Goal: Navigation & Orientation: Find specific page/section

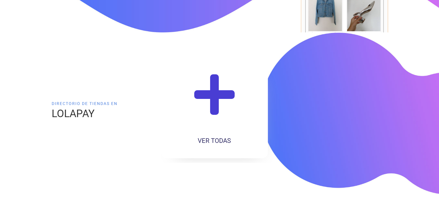
scroll to position [169, 0]
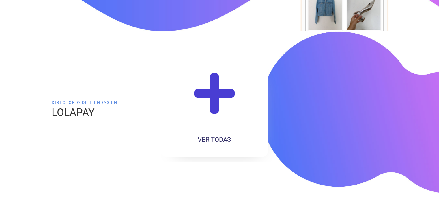
click at [208, 99] on icon at bounding box center [214, 98] width 57 height 57
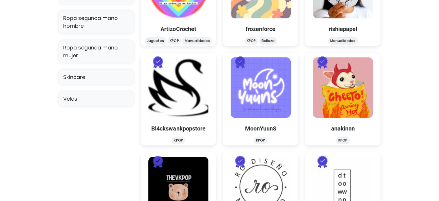
scroll to position [515, 0]
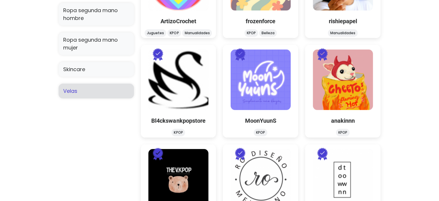
click at [91, 96] on link "Velas" at bounding box center [96, 90] width 75 height 15
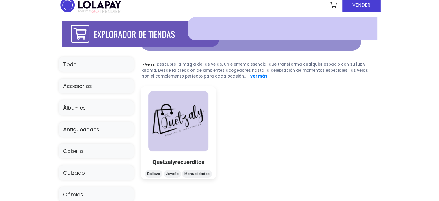
scroll to position [6, 0]
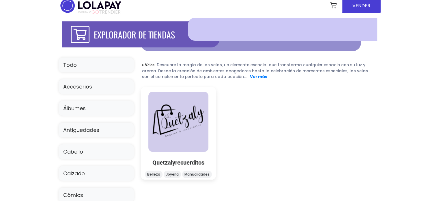
click at [99, 8] on img at bounding box center [91, 6] width 64 height 18
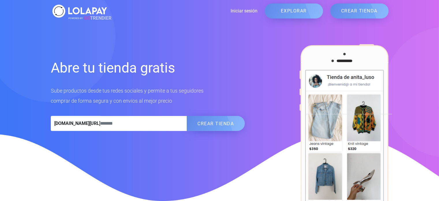
drag, startPoint x: 100, startPoint y: 124, endPoint x: 82, endPoint y: 124, distance: 18.5
click at [100, 124] on input "text" at bounding box center [143, 123] width 87 height 15
drag, startPoint x: 101, startPoint y: 122, endPoint x: 88, endPoint y: 122, distance: 13.0
click at [100, 122] on input "text" at bounding box center [143, 123] width 87 height 15
type input "********"
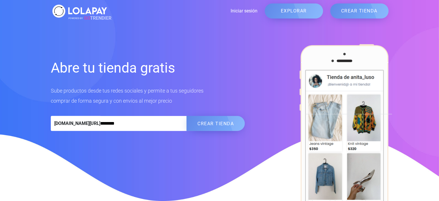
click at [291, 14] on link "EXPLORAR" at bounding box center [294, 10] width 58 height 15
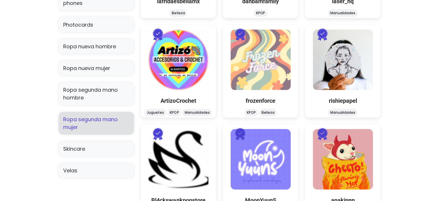
scroll to position [434, 0]
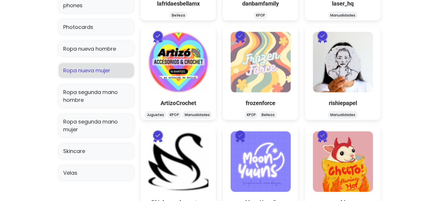
click at [103, 72] on link "Ropa nueva mujer" at bounding box center [96, 70] width 75 height 15
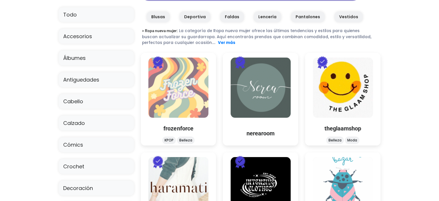
scroll to position [58, 0]
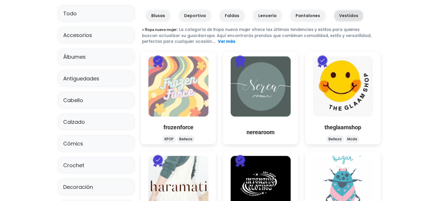
click at [339, 16] on link "Vestidos" at bounding box center [349, 15] width 28 height 11
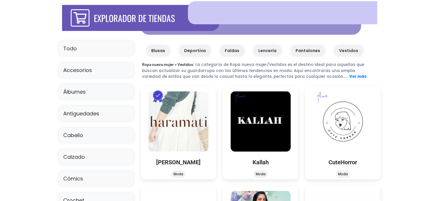
scroll to position [27, 0]
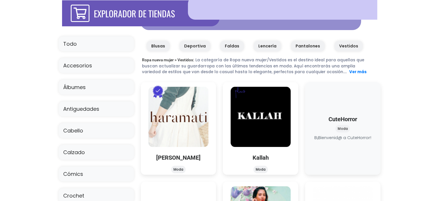
click at [373, 91] on div "CuteHorror Moda CuteHorror Moda" at bounding box center [342, 128] width 75 height 92
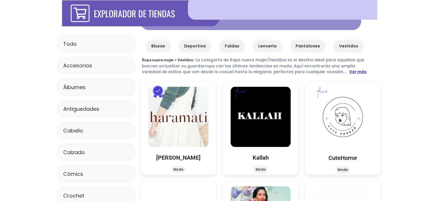
click at [349, 72] on link "Ver más" at bounding box center [357, 71] width 17 height 5
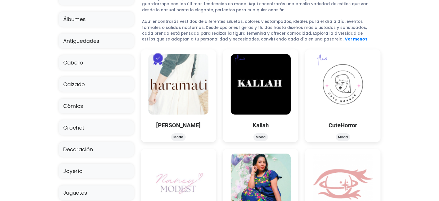
scroll to position [99, 0]
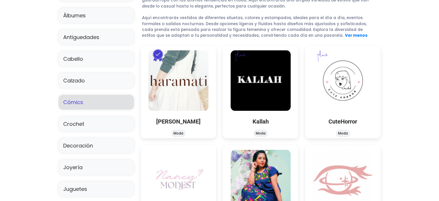
click at [132, 105] on link "Cómics" at bounding box center [96, 102] width 75 height 15
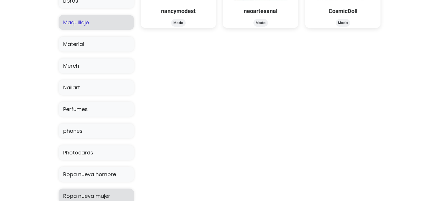
scroll to position [309, 0]
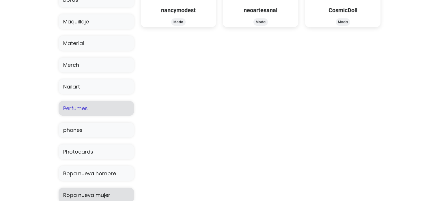
click at [107, 109] on link "Perfumes" at bounding box center [96, 108] width 75 height 15
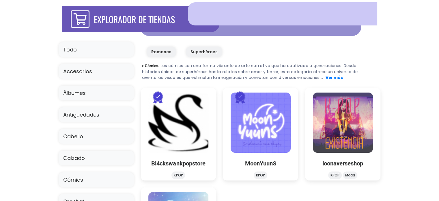
scroll to position [22, 0]
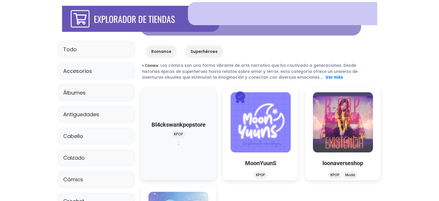
click at [150, 98] on img at bounding box center [178, 122] width 60 height 60
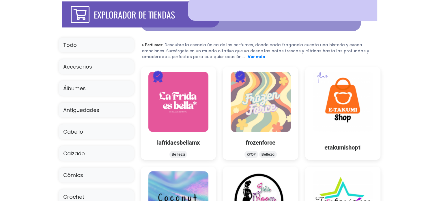
scroll to position [27, 0]
click at [252, 56] on link "Ver más" at bounding box center [256, 56] width 17 height 5
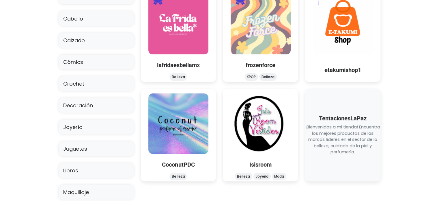
scroll to position [139, 0]
click at [343, 155] on link at bounding box center [343, 155] width 0 height 0
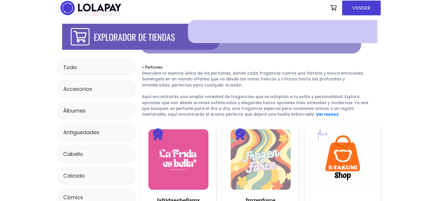
scroll to position [0, 0]
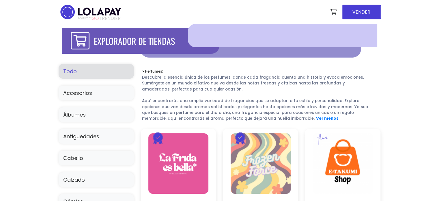
click at [85, 74] on link "Todo" at bounding box center [96, 71] width 75 height 15
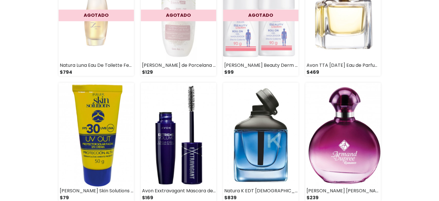
scroll to position [625, 0]
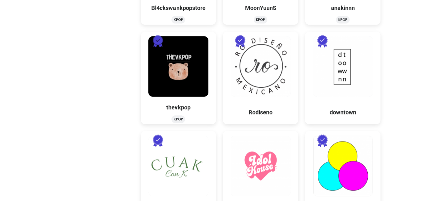
scroll to position [626, 0]
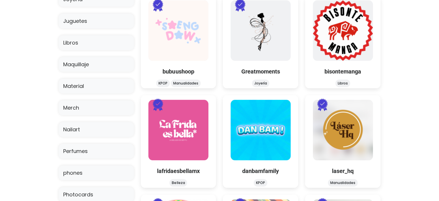
scroll to position [263, 0]
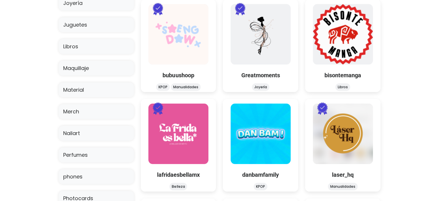
click at [44, 119] on div "EXPLORADOR DE TIENDAS Todas las categorías Todo Accesorios Álbumes Antiguedades…" at bounding box center [219, 187] width 439 height 853
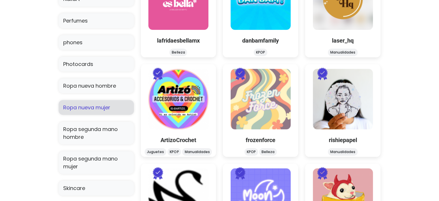
scroll to position [396, 0]
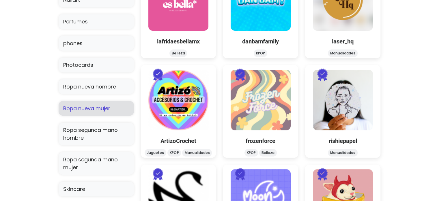
click at [74, 111] on link "Ropa nueva mujer" at bounding box center [96, 108] width 75 height 15
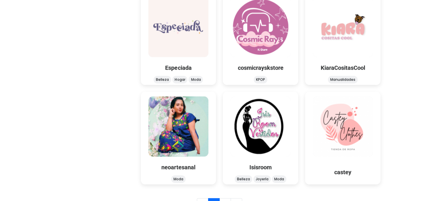
scroll to position [721, 0]
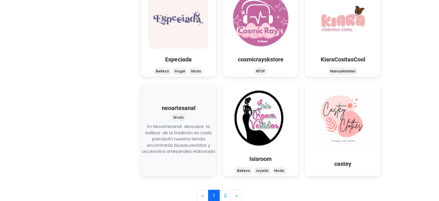
click at [178, 154] on link at bounding box center [178, 154] width 0 height 0
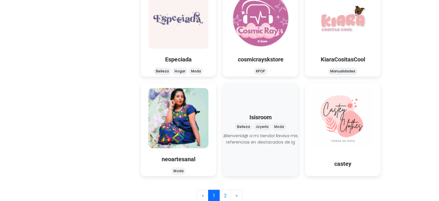
click at [261, 145] on link at bounding box center [261, 145] width 0 height 0
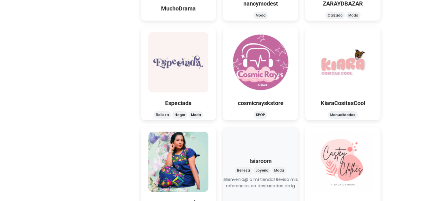
scroll to position [677, 0]
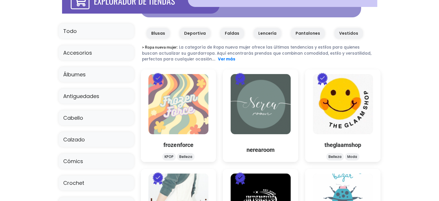
scroll to position [40, 0]
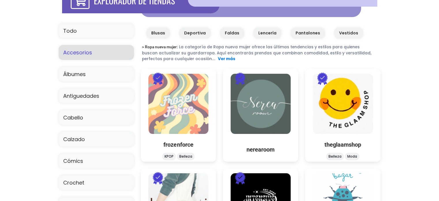
click at [107, 56] on link "Accesorios" at bounding box center [96, 52] width 75 height 15
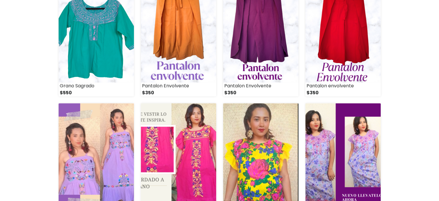
scroll to position [352, 0]
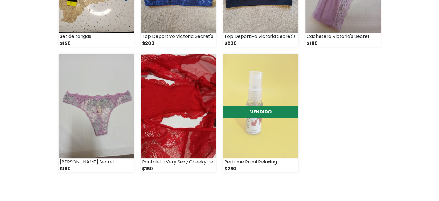
scroll to position [147, 0]
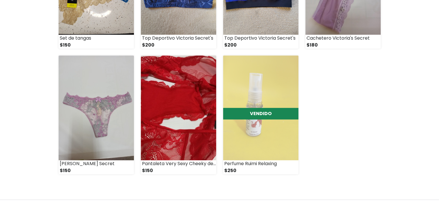
click at [35, 111] on div "Isisroom Categorías Ver Todos Ropa nueva mujer Ver Todo" at bounding box center [219, 35] width 439 height 317
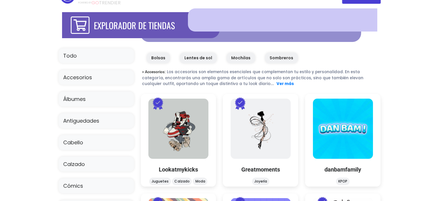
scroll to position [16, 0]
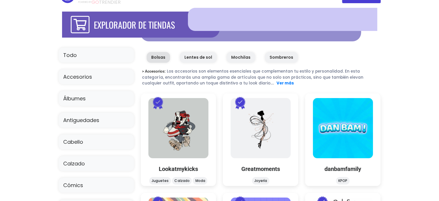
click at [158, 59] on link "Bolsas" at bounding box center [158, 57] width 23 height 11
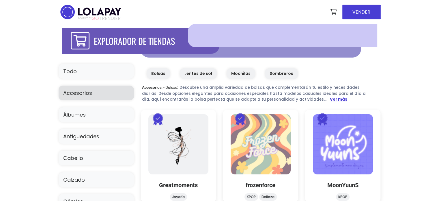
click at [330, 98] on link "Ver más" at bounding box center [338, 98] width 17 height 5
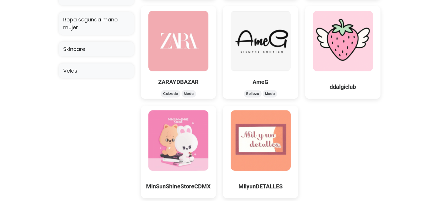
scroll to position [539, 0]
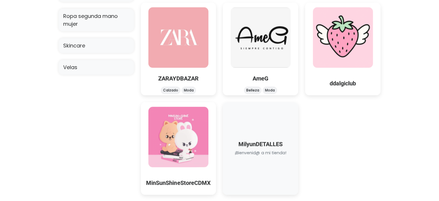
click at [261, 156] on link at bounding box center [261, 156] width 0 height 0
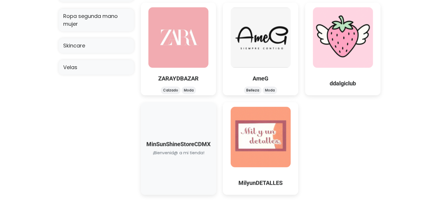
click at [178, 156] on link at bounding box center [178, 156] width 0 height 0
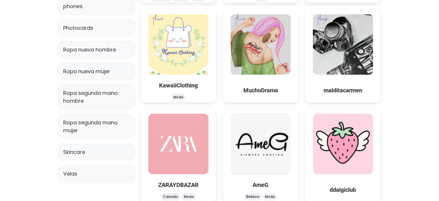
scroll to position [432, 0]
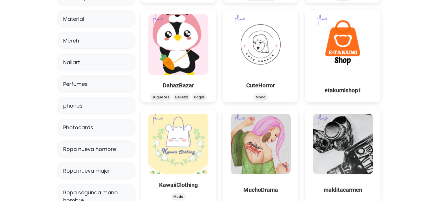
scroll to position [332, 0]
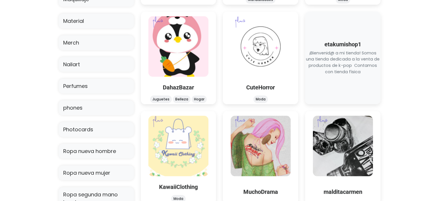
click at [343, 75] on link at bounding box center [343, 75] width 0 height 0
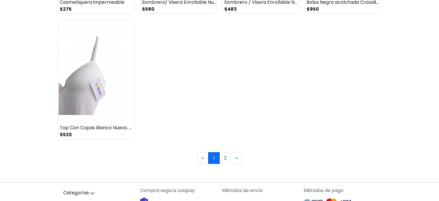
scroll to position [871, 0]
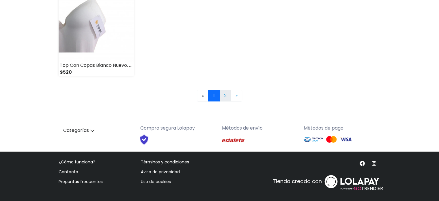
click at [224, 94] on link "2" at bounding box center [225, 95] width 12 height 12
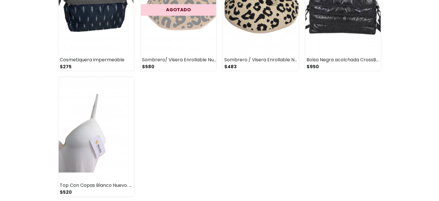
scroll to position [747, 0]
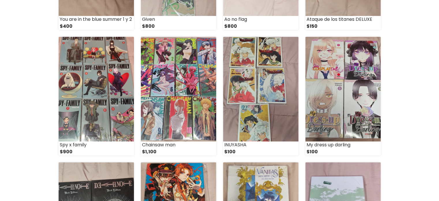
scroll to position [292, 0]
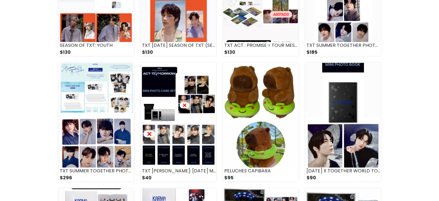
scroll to position [390, 0]
